Goal: Entertainment & Leisure: Participate in discussion

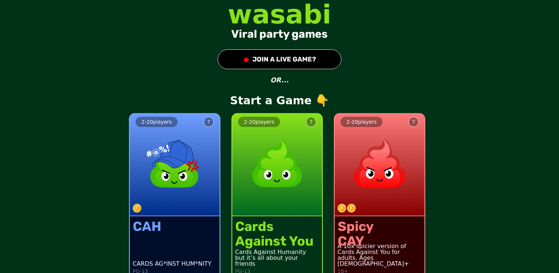
click at [316, 56] on button "● JOIN A LIVE GAME?" at bounding box center [280, 59] width 124 height 20
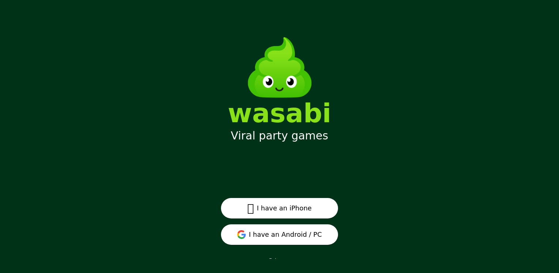
drag, startPoint x: 295, startPoint y: 207, endPoint x: 259, endPoint y: 210, distance: 36.7
click at [259, 210] on button " I have an iPhone" at bounding box center [279, 208] width 117 height 20
click at [280, 215] on button "I have an Android / PC" at bounding box center [279, 234] width 117 height 20
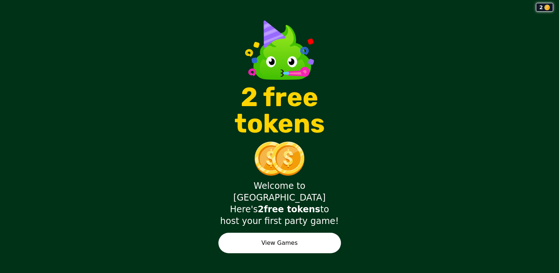
click at [276, 233] on button "View Games" at bounding box center [279, 243] width 123 height 20
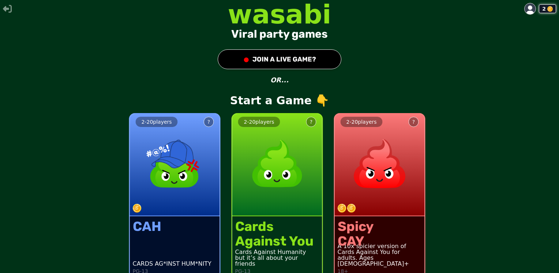
scroll to position [10, 0]
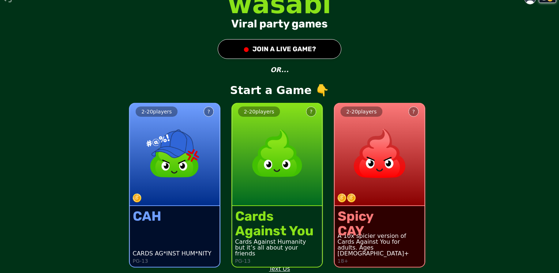
click at [269, 229] on div "Against You" at bounding box center [274, 230] width 78 height 15
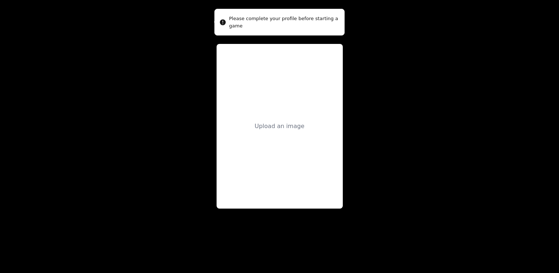
click at [290, 119] on div "Upload an image" at bounding box center [280, 126] width 126 height 165
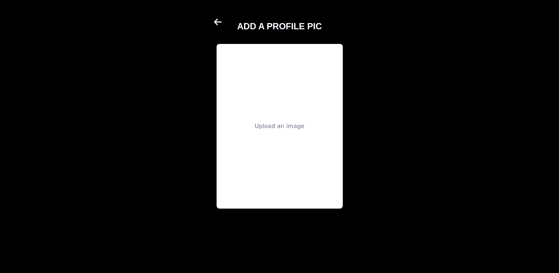
click at [274, 128] on div "Upload an image" at bounding box center [280, 126] width 50 height 9
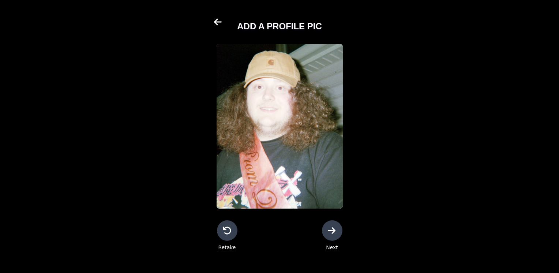
click at [329, 232] on icon at bounding box center [332, 230] width 9 height 9
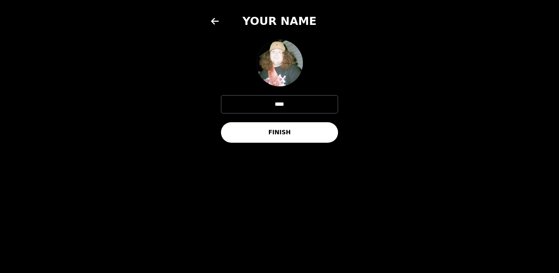
click at [305, 106] on input "****" at bounding box center [279, 104] width 117 height 18
type input "*"
type input "****"
click at [297, 140] on button "FINISH" at bounding box center [279, 132] width 117 height 20
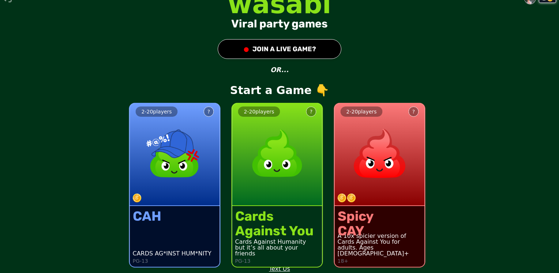
scroll to position [7, 0]
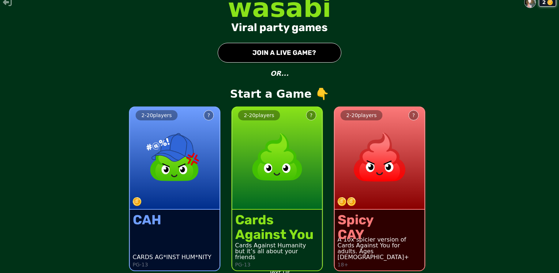
click at [263, 54] on button "● JOIN A LIVE GAME?" at bounding box center [280, 53] width 124 height 20
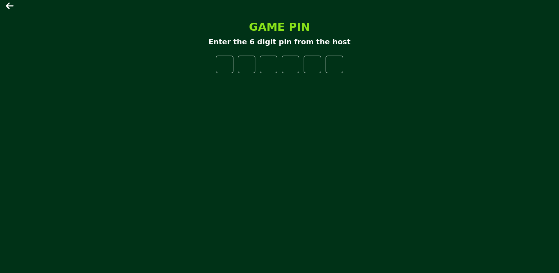
click at [13, 8] on icon at bounding box center [10, 5] width 9 height 9
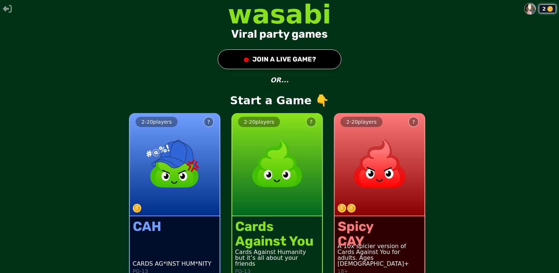
scroll to position [10, 0]
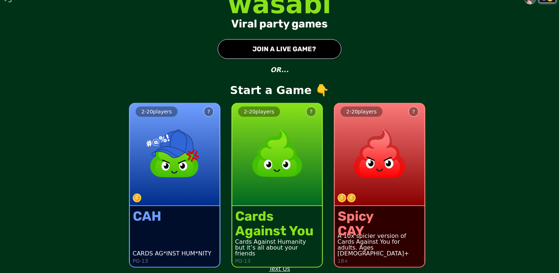
drag, startPoint x: 289, startPoint y: 169, endPoint x: 271, endPoint y: 137, distance: 36.7
click at [271, 137] on img at bounding box center [277, 153] width 64 height 64
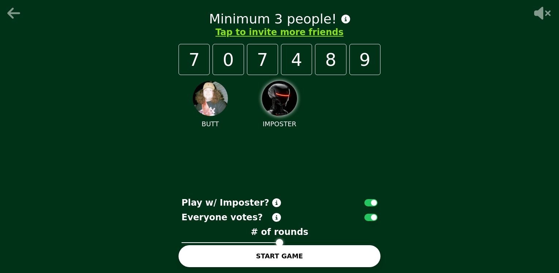
click at [14, 17] on icon at bounding box center [15, 13] width 18 height 15
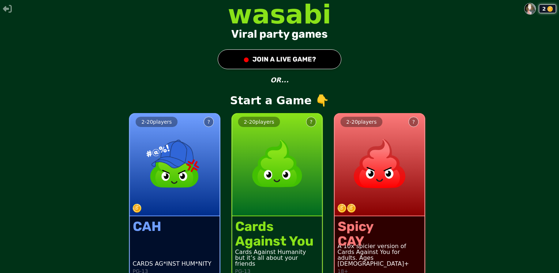
click at [279, 53] on button "● JOIN A LIVE GAME?" at bounding box center [280, 59] width 124 height 20
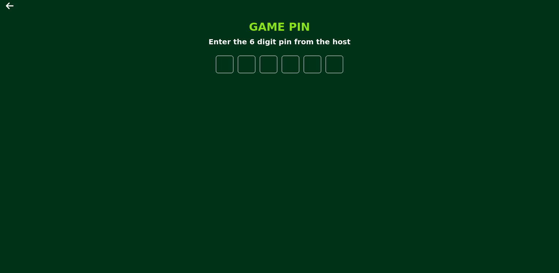
type input "*"
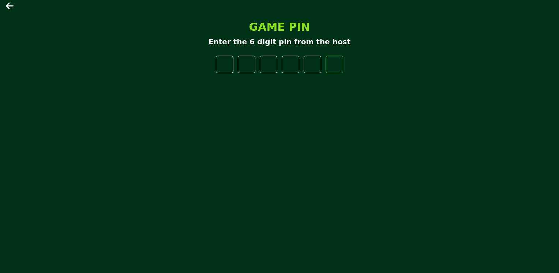
type input "*"
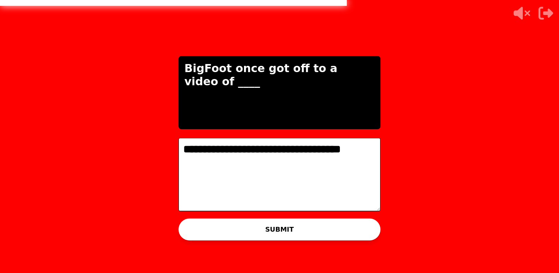
type textarea "**********"
click at [273, 232] on button "SUBMIT" at bounding box center [279, 229] width 202 height 22
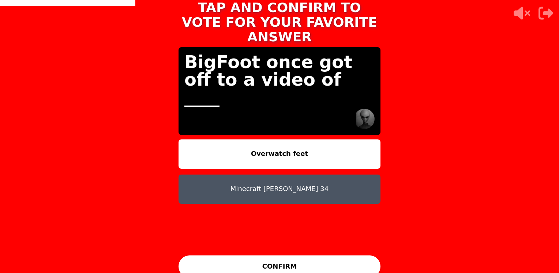
click at [324, 110] on div "BigFoot once got off to a video of ____" at bounding box center [279, 91] width 202 height 88
click at [279, 143] on button "Overwatch feet" at bounding box center [279, 153] width 202 height 29
click at [261, 260] on button "CONFIRM" at bounding box center [279, 266] width 202 height 22
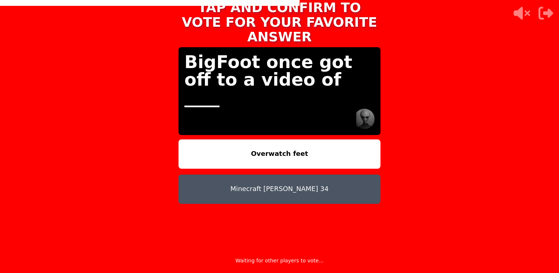
click at [293, 191] on button "Minecraft [PERSON_NAME] 34" at bounding box center [279, 188] width 202 height 29
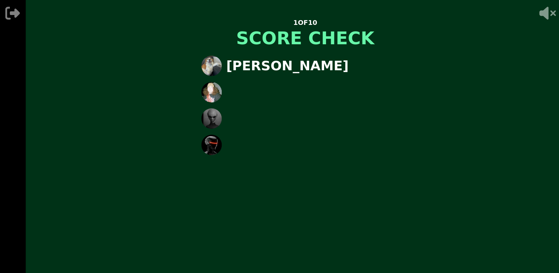
click at [272, 87] on div "1 OF 10 SCORE CHECK [PERSON_NAME]" at bounding box center [305, 136] width 559 height 273
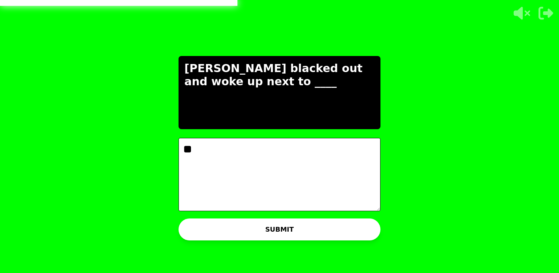
type textarea "*"
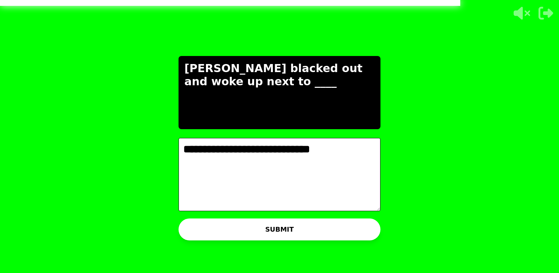
type textarea "**********"
click at [299, 229] on button "SUBMIT" at bounding box center [279, 229] width 202 height 22
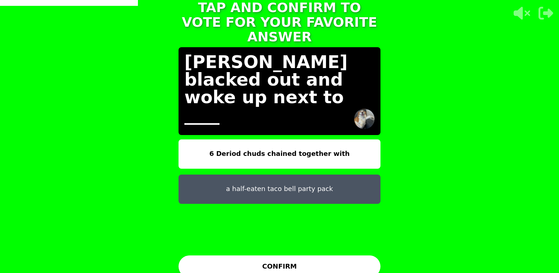
click at [341, 153] on button "6 Deriod chuds chained together with" at bounding box center [279, 153] width 202 height 29
click at [304, 139] on button "6 Deriod chuds chained together with" at bounding box center [279, 153] width 202 height 29
click at [285, 261] on button "CONFIRM" at bounding box center [279, 266] width 202 height 22
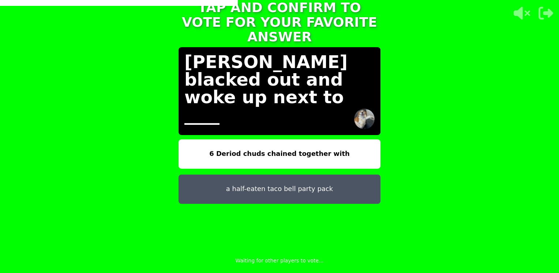
click at [317, 148] on button "6 Deriod chuds chained together with" at bounding box center [279, 153] width 202 height 29
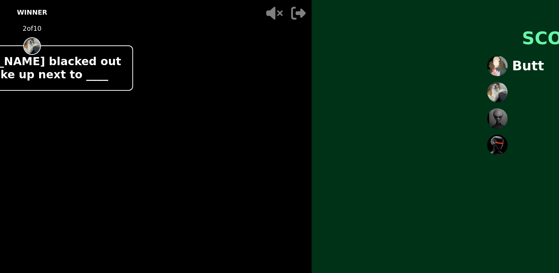
click at [308, 50] on main "- 500 PTS WINNER 2 of 10 [PERSON_NAME] out and woke up next to ____ + 750 Butt …" at bounding box center [279, 136] width 559 height 273
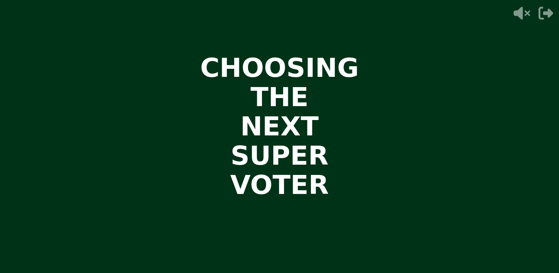
click at [538, 18] on icon "button" at bounding box center [545, 13] width 15 height 13
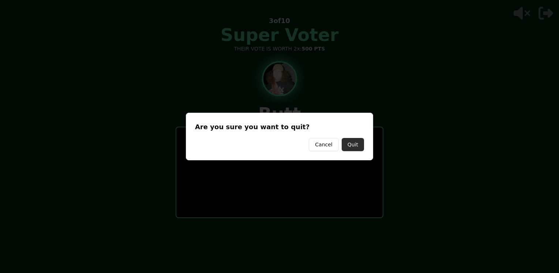
click at [353, 143] on button "Quit" at bounding box center [353, 144] width 22 height 13
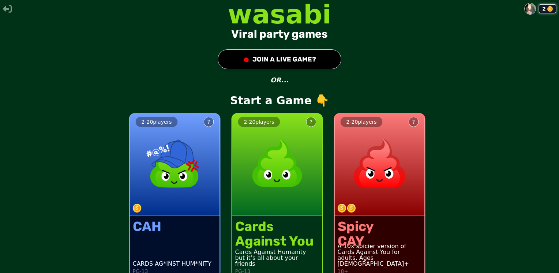
scroll to position [10, 0]
